Goal: Transaction & Acquisition: Purchase product/service

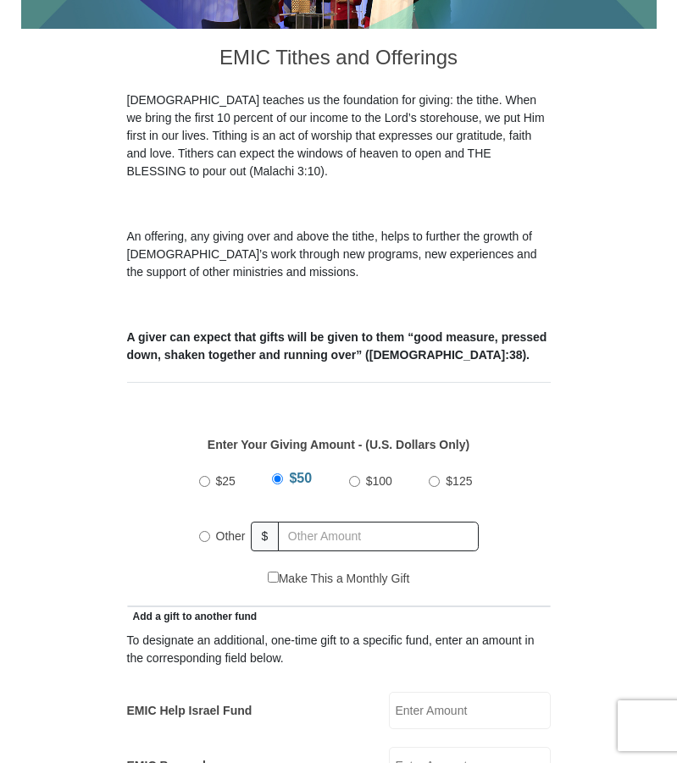
scroll to position [508, 0]
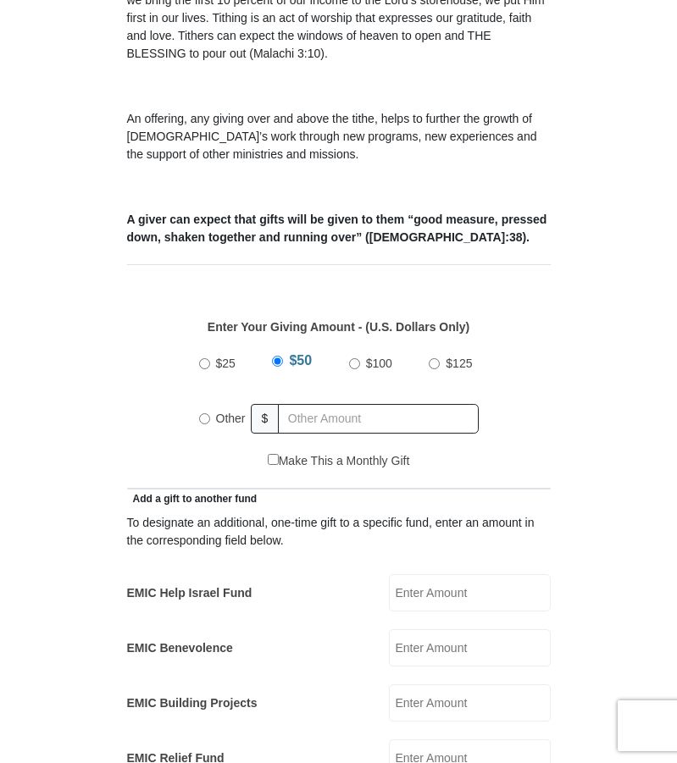
click at [204, 413] on input "Other" at bounding box center [204, 418] width 11 height 11
radio input "true"
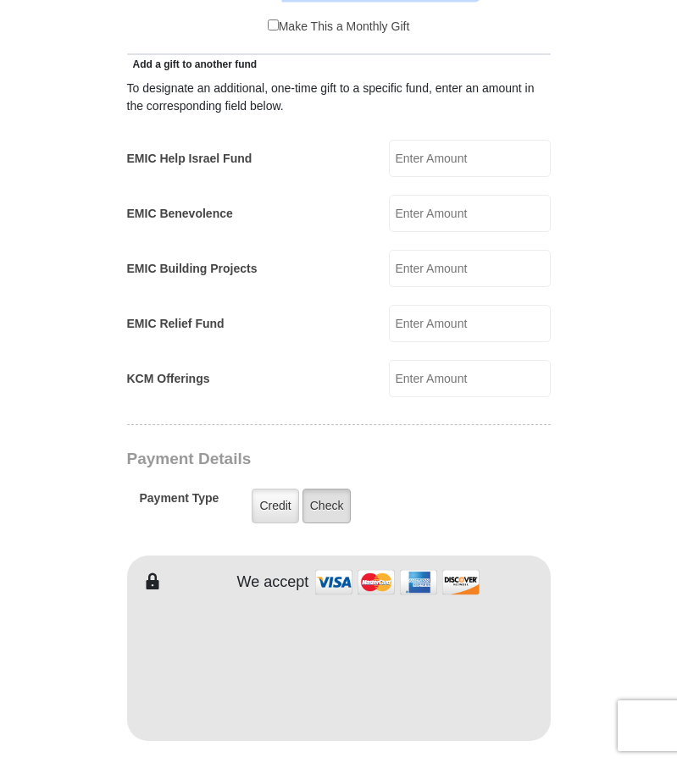
scroll to position [1016, 0]
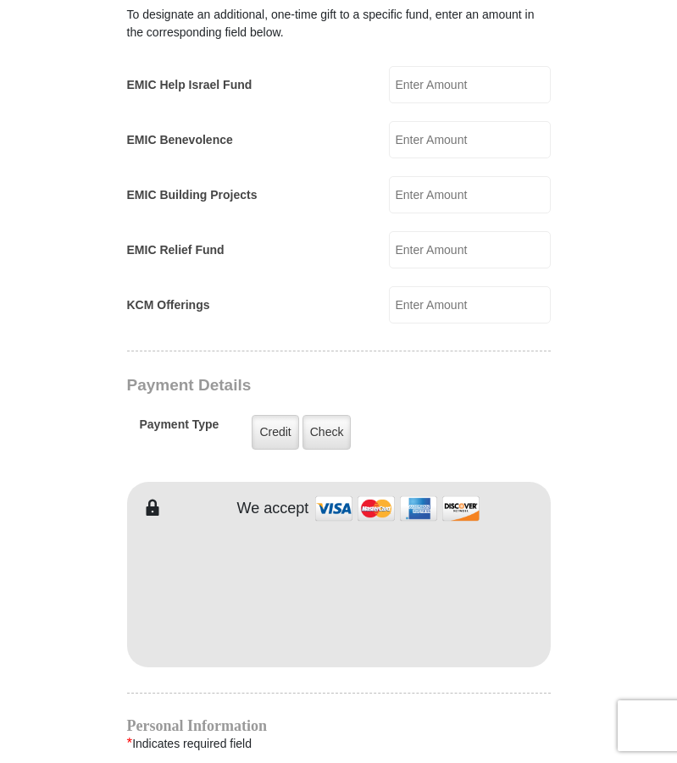
type input "41"
click at [433, 66] on input "EMIC Help Israel Fund" at bounding box center [470, 84] width 162 height 37
type input "40.00"
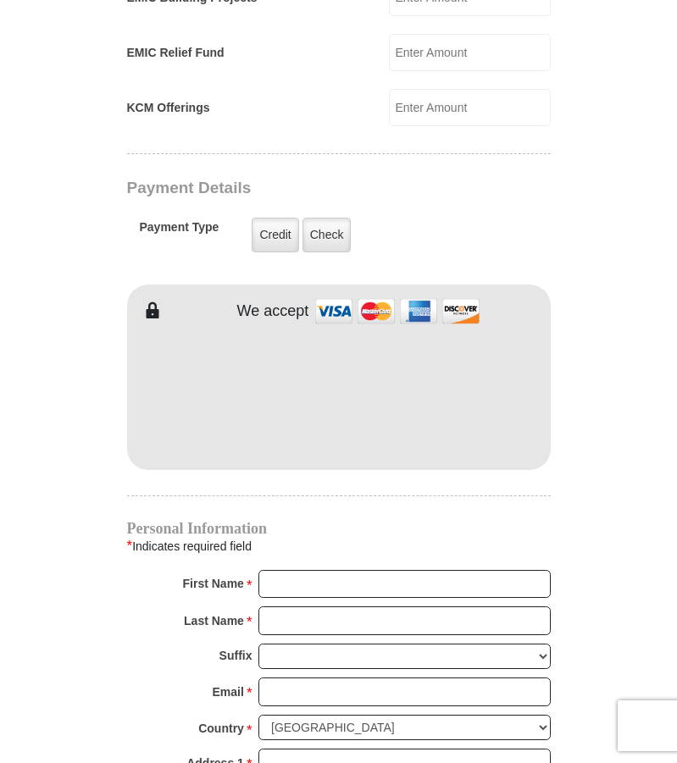
scroll to position [1185, 0]
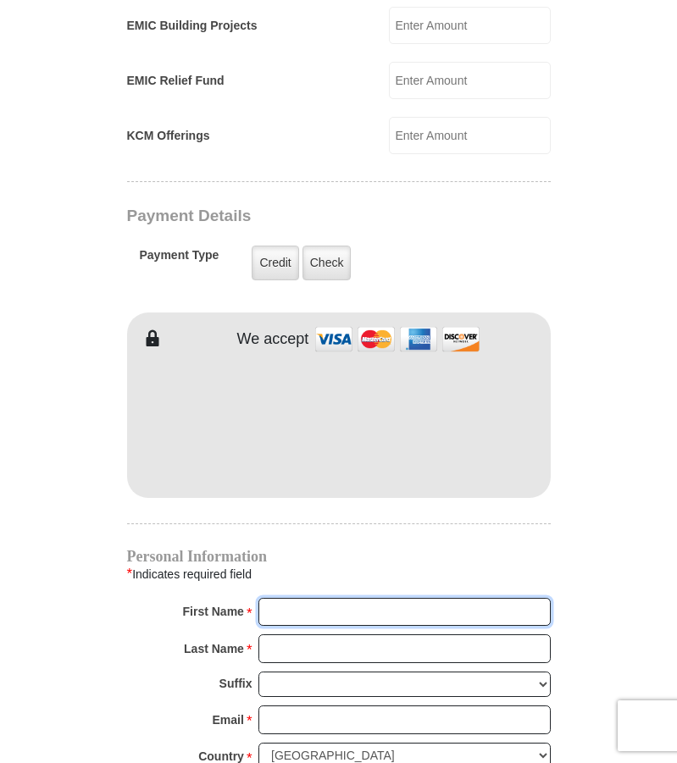
click at [334, 598] on input "First Name *" at bounding box center [404, 612] width 292 height 29
type input "[PERSON_NAME] and [PERSON_NAME]"
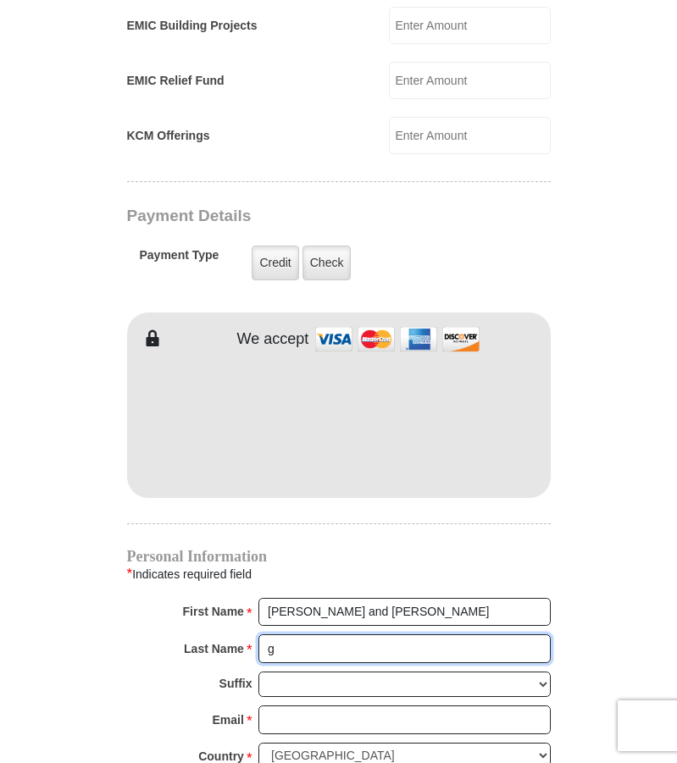
type input "[PERSON_NAME]"
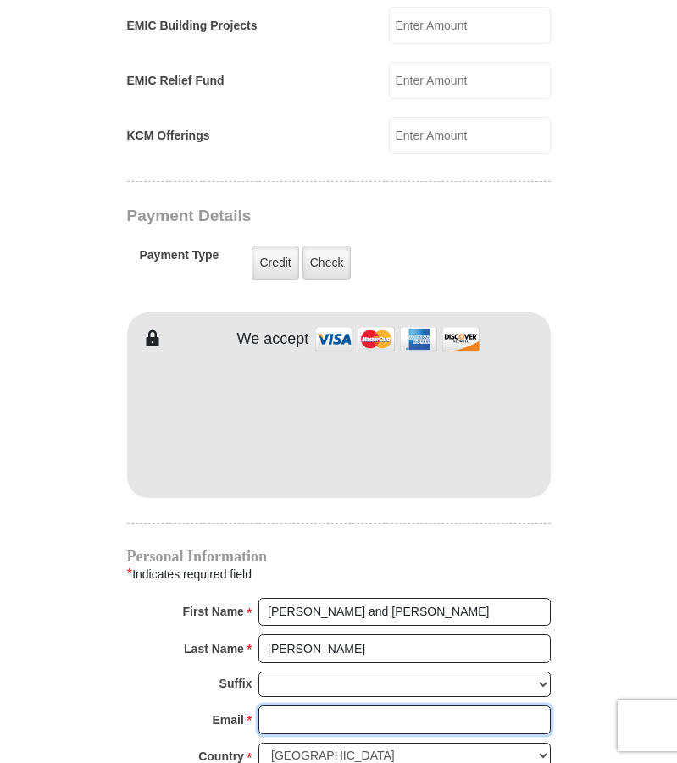
click at [314, 705] on input "Email *" at bounding box center [404, 719] width 292 height 29
type input "[EMAIL_ADDRESS][DOMAIN_NAME]"
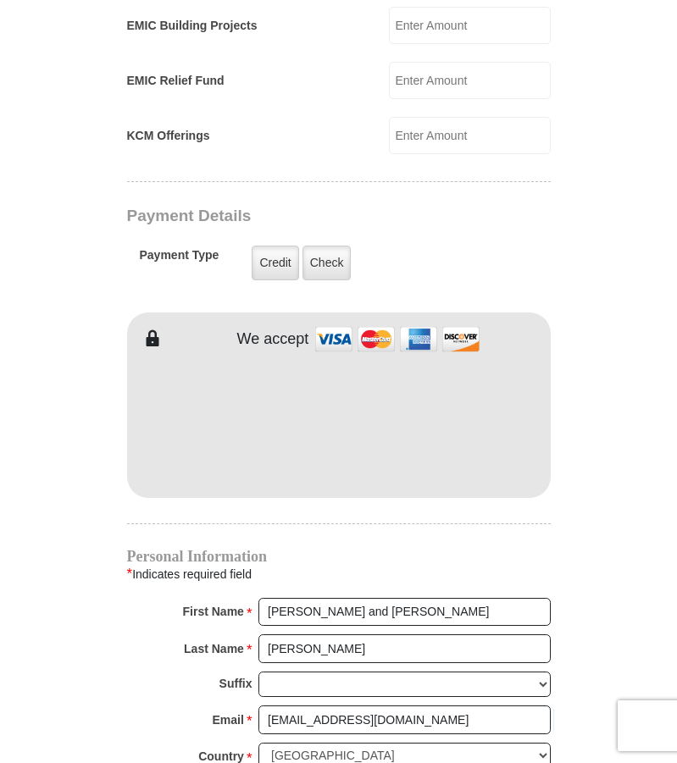
type input "[STREET_ADDRESS]"
type input "[GEOGRAPHIC_DATA]"
select select "AZ"
type input "85268"
type input "4803228442"
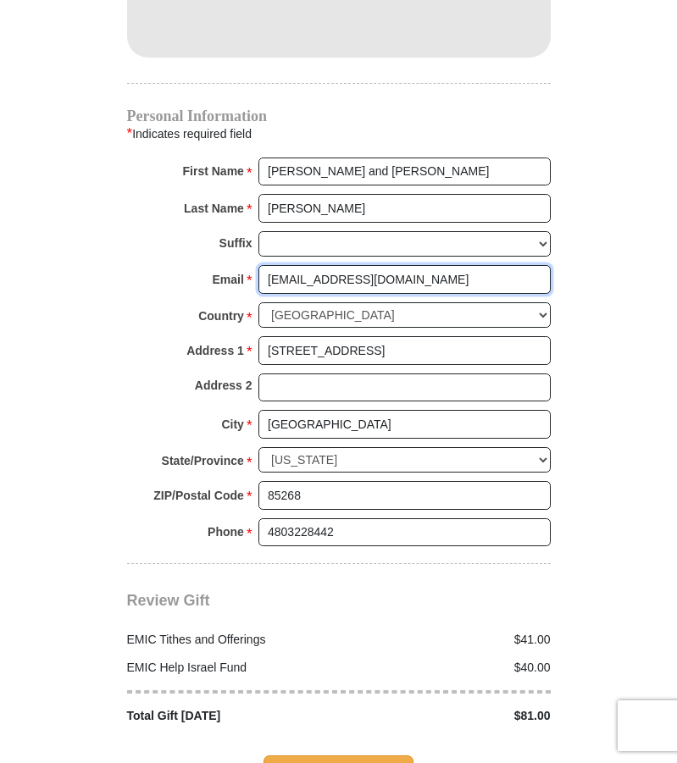
scroll to position [1693, 0]
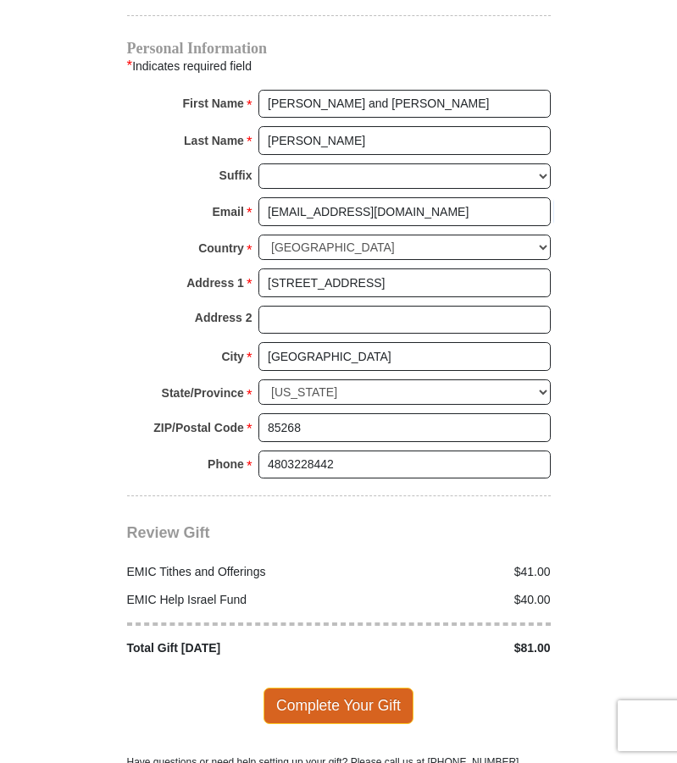
click at [339, 688] on span "Complete Your Gift" at bounding box center [338, 706] width 150 height 36
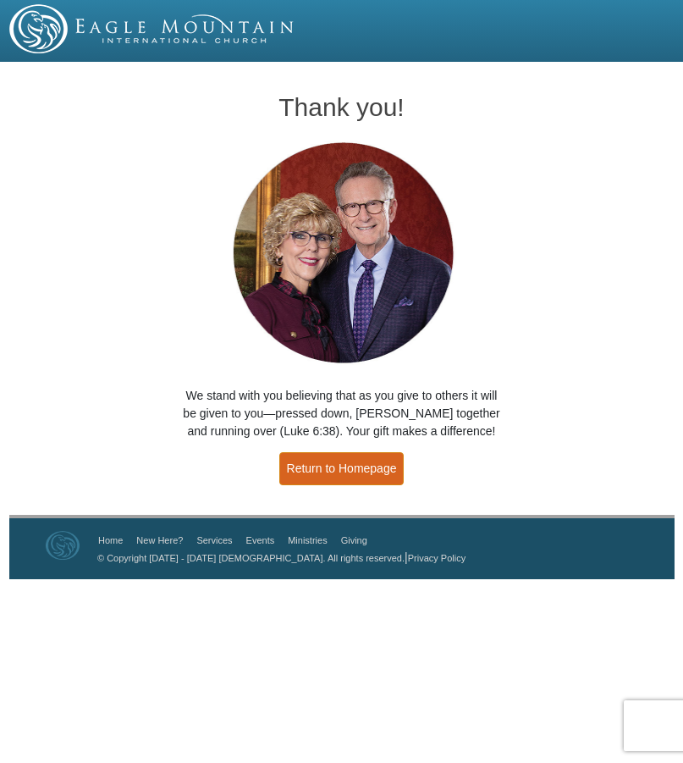
click at [319, 471] on link "Return to Homepage" at bounding box center [341, 468] width 125 height 33
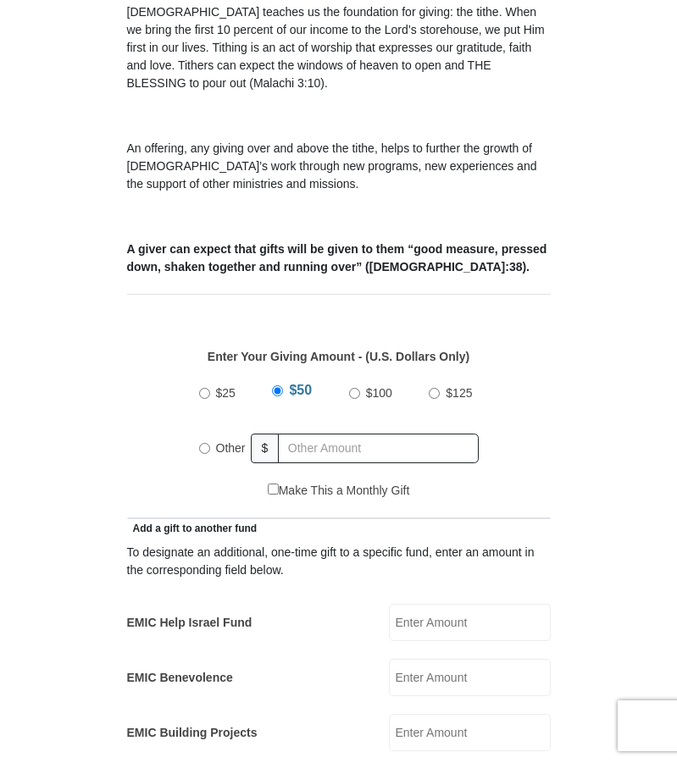
scroll to position [508, 0]
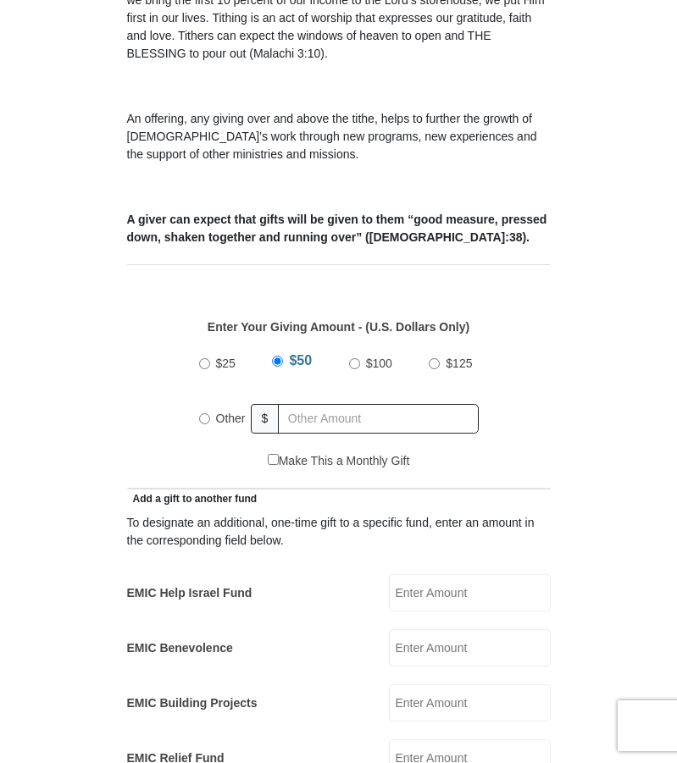
click at [204, 413] on input "Other" at bounding box center [204, 418] width 11 height 11
radio input "true"
click at [309, 404] on input "text" at bounding box center [381, 419] width 194 height 30
type input "91.00"
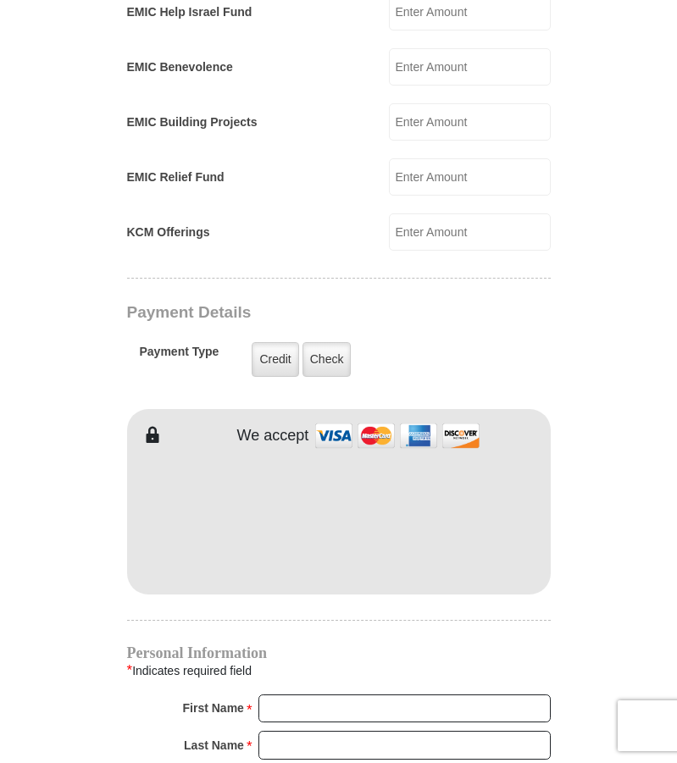
scroll to position [1185, 0]
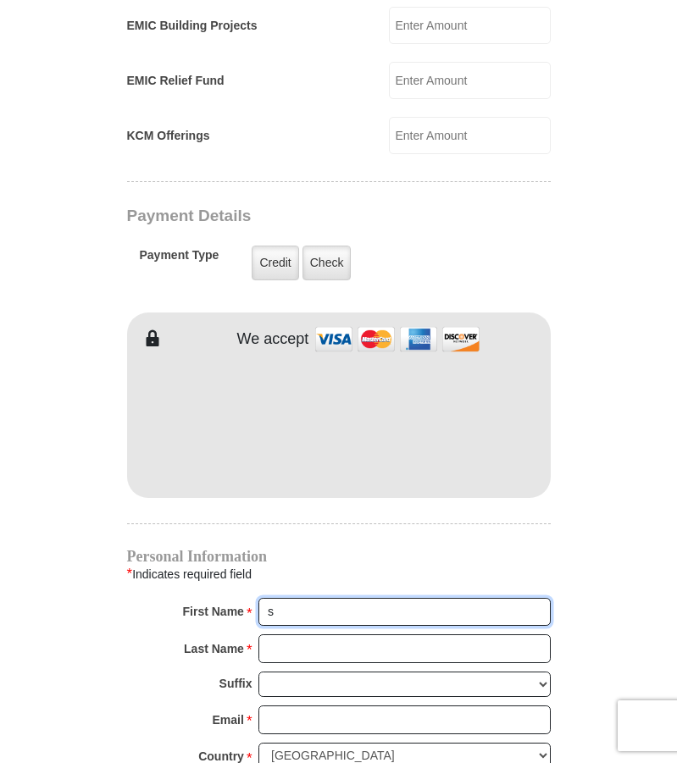
type input "[PERSON_NAME] and [PERSON_NAME]"
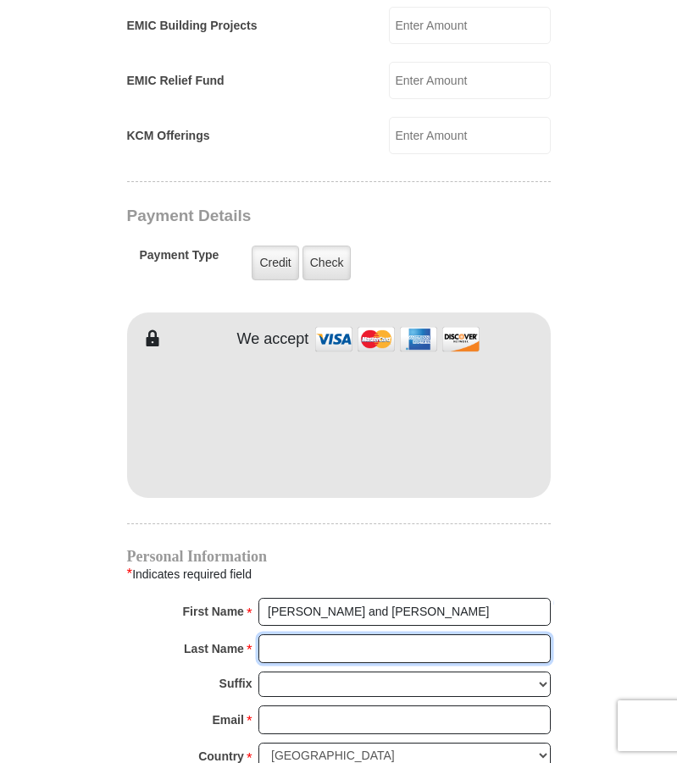
click at [266, 634] on input "Last Name *" at bounding box center [404, 648] width 292 height 29
type input "[PERSON_NAME]"
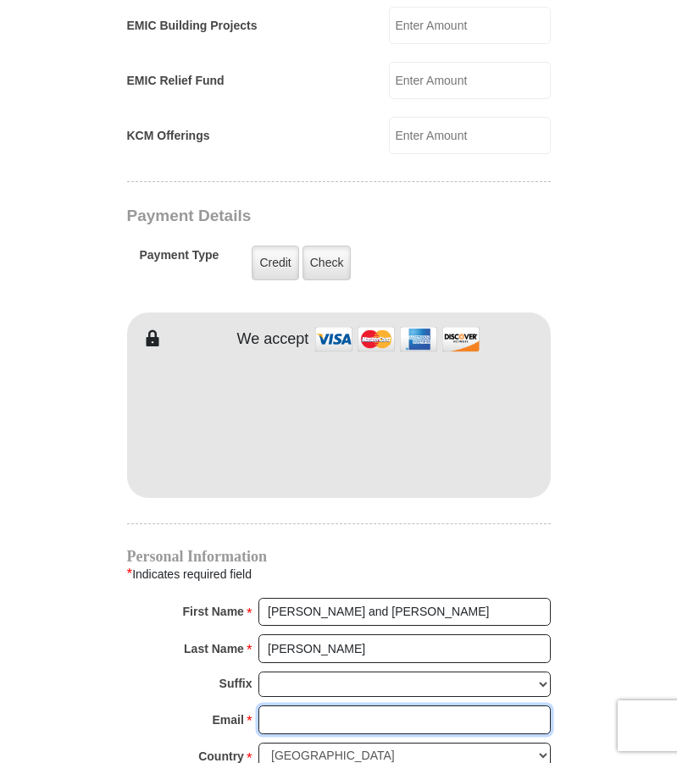
click at [268, 705] on input "Email *" at bounding box center [404, 719] width 292 height 29
type input "[EMAIL_ADDRESS][DOMAIN_NAME]"
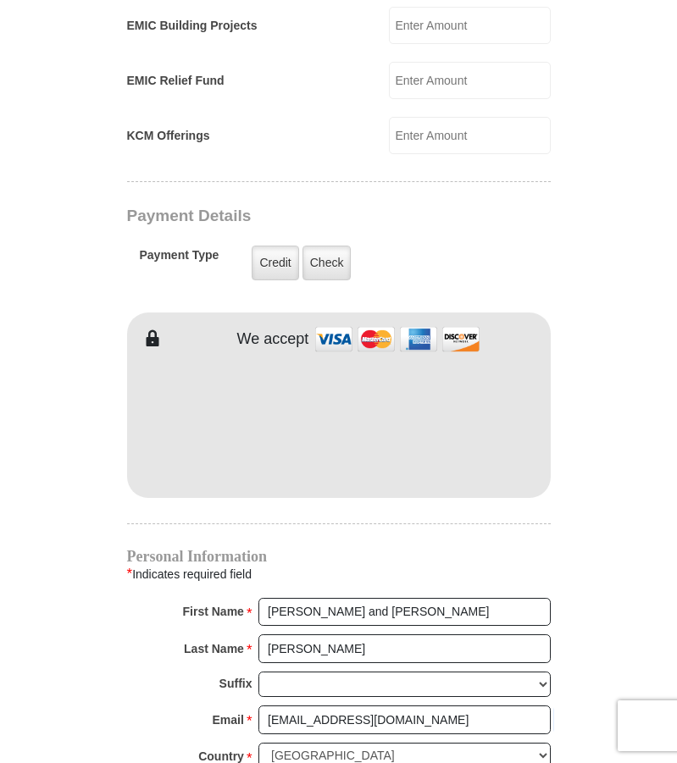
type input "[STREET_ADDRESS]"
type input "[GEOGRAPHIC_DATA]"
select select "AZ"
type input "85268"
type input "4803228442"
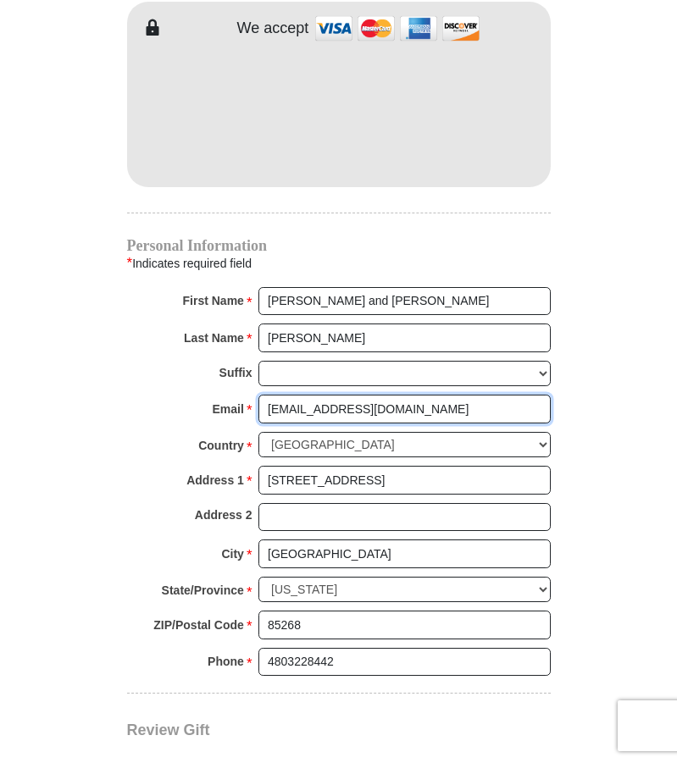
scroll to position [1693, 0]
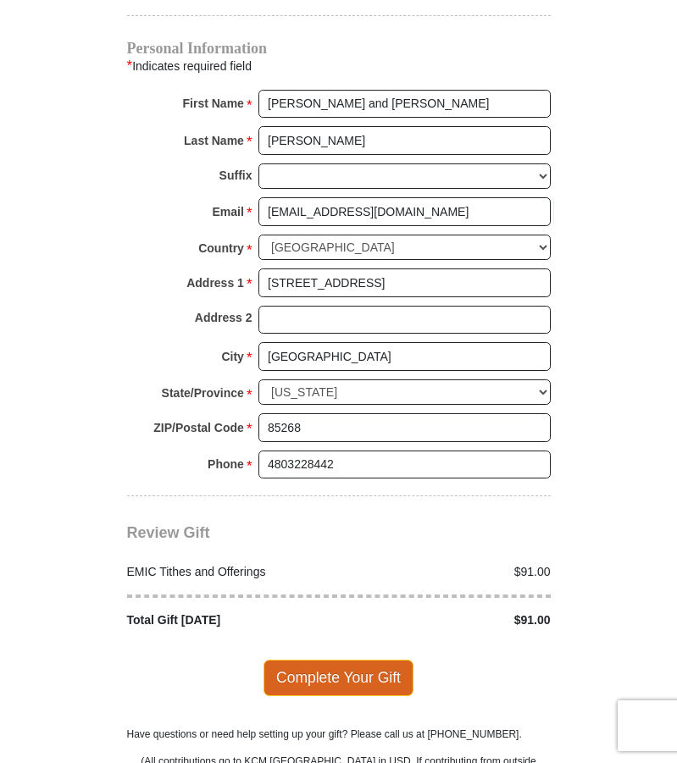
click at [292, 660] on span "Complete Your Gift" at bounding box center [338, 678] width 150 height 36
